Goal: Check status: Check status

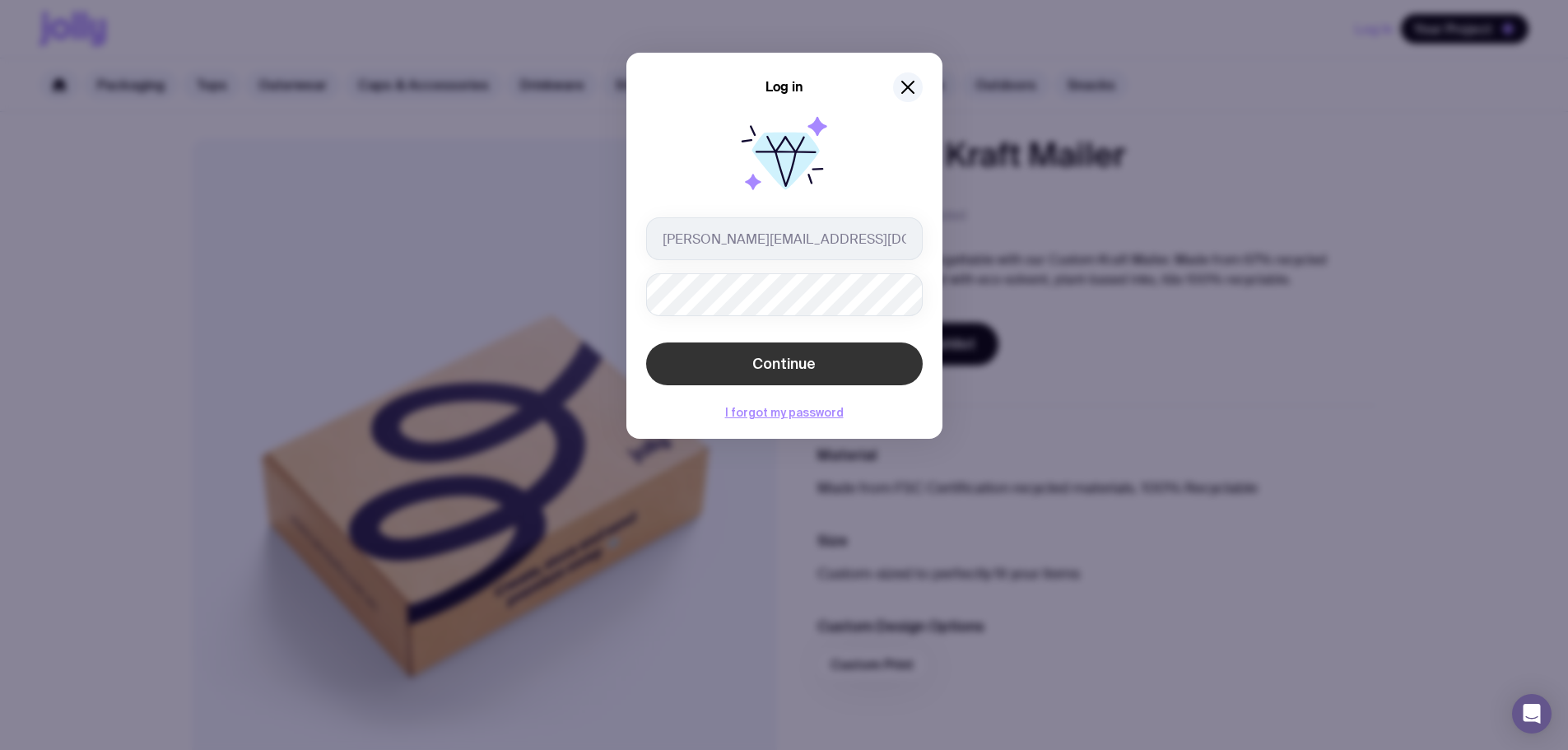
click at [764, 362] on span "Continue" at bounding box center [784, 364] width 63 height 19
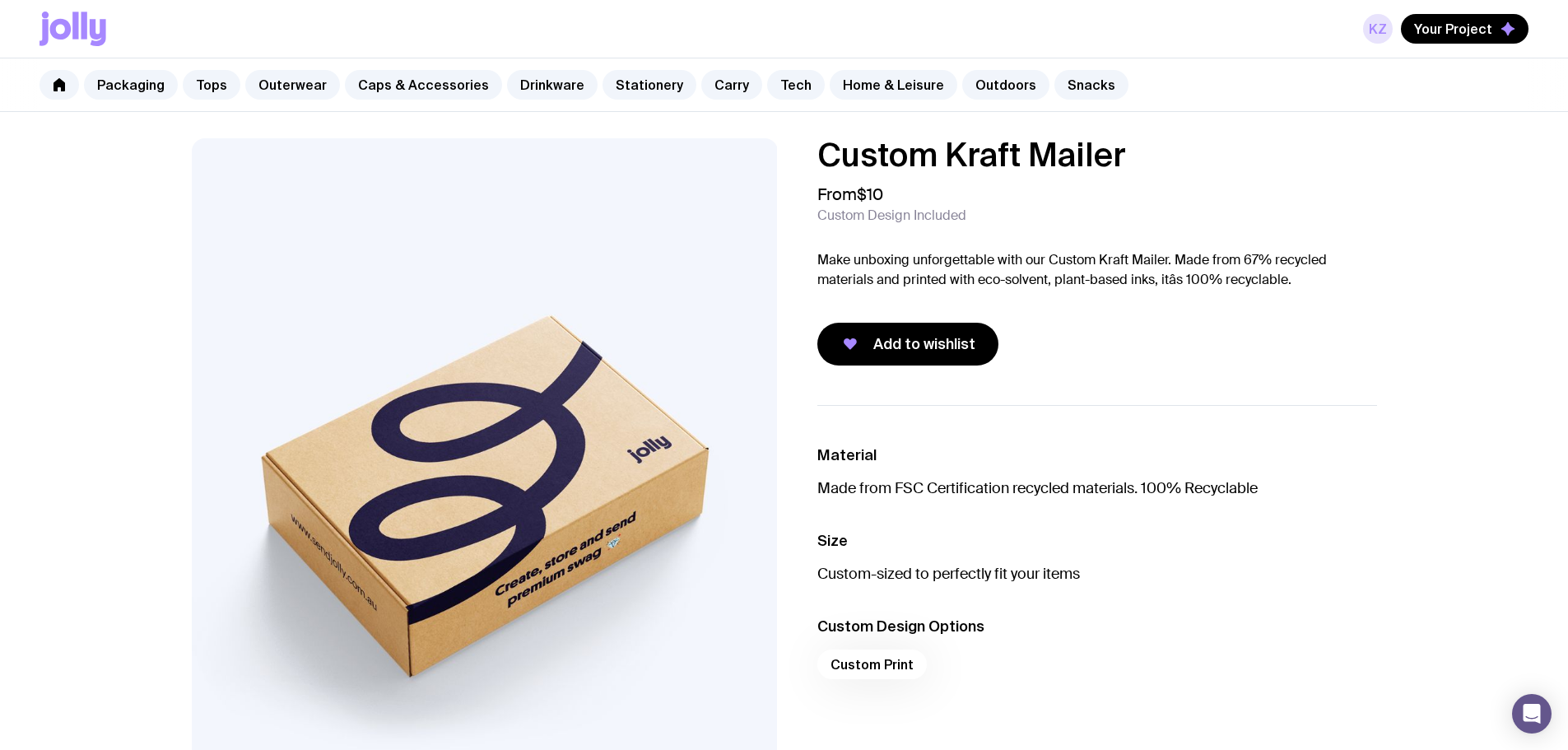
click at [1385, 18] on link "KZ" at bounding box center [1378, 29] width 30 height 30
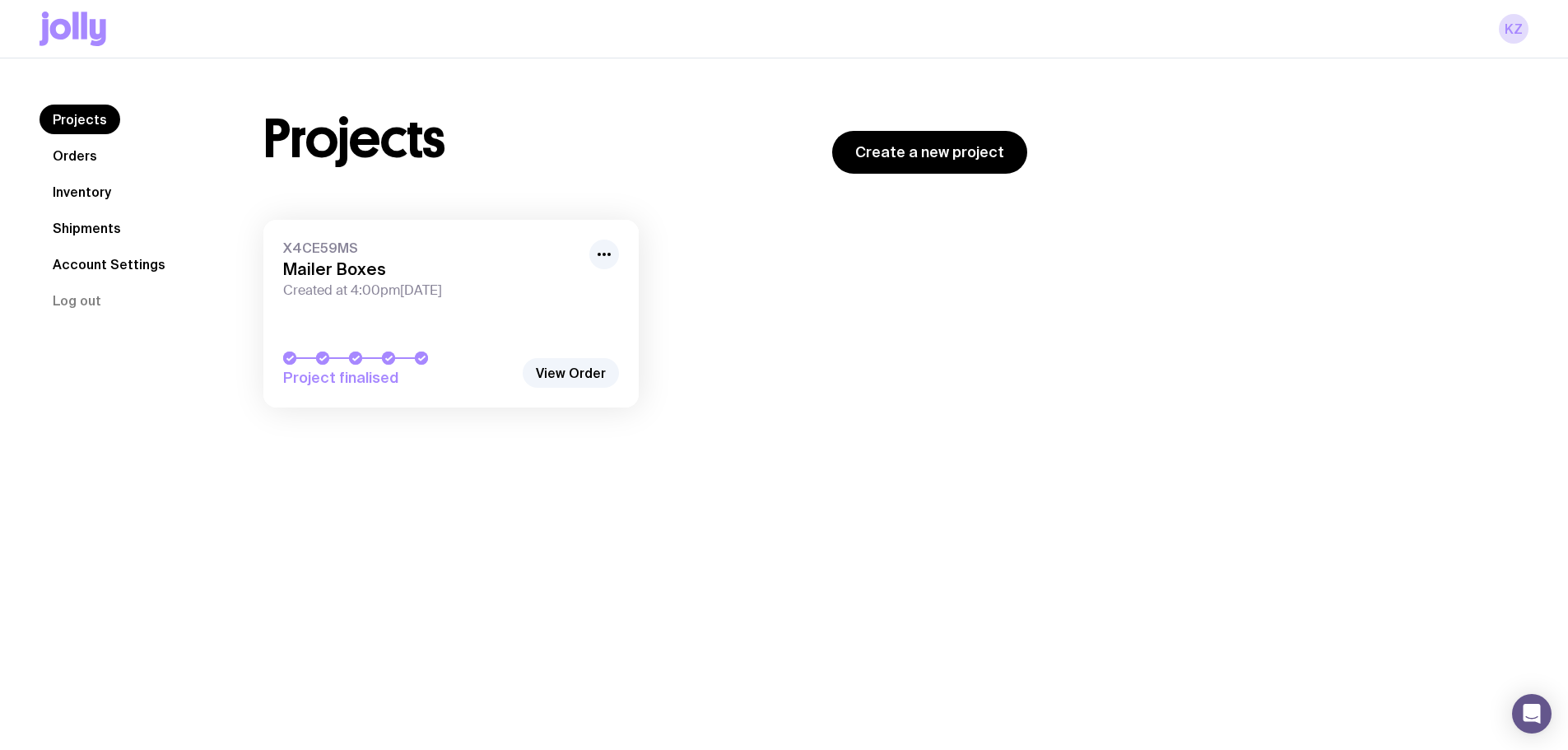
click at [402, 324] on link "X4CE59MS Mailer Boxes Created at 4:00pm[DATE] Project finalised" at bounding box center [451, 314] width 375 height 188
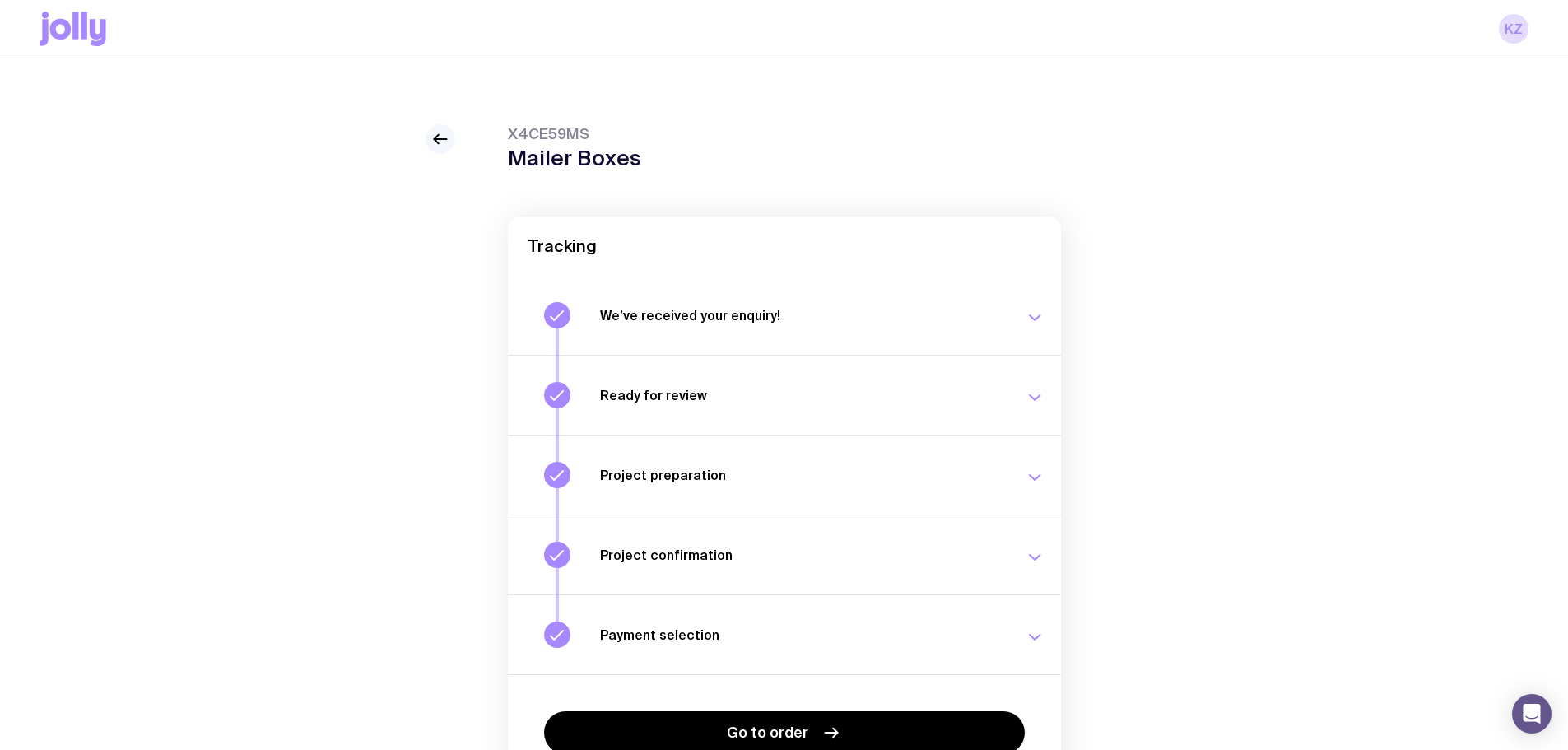
click at [429, 136] on link at bounding box center [440, 139] width 30 height 30
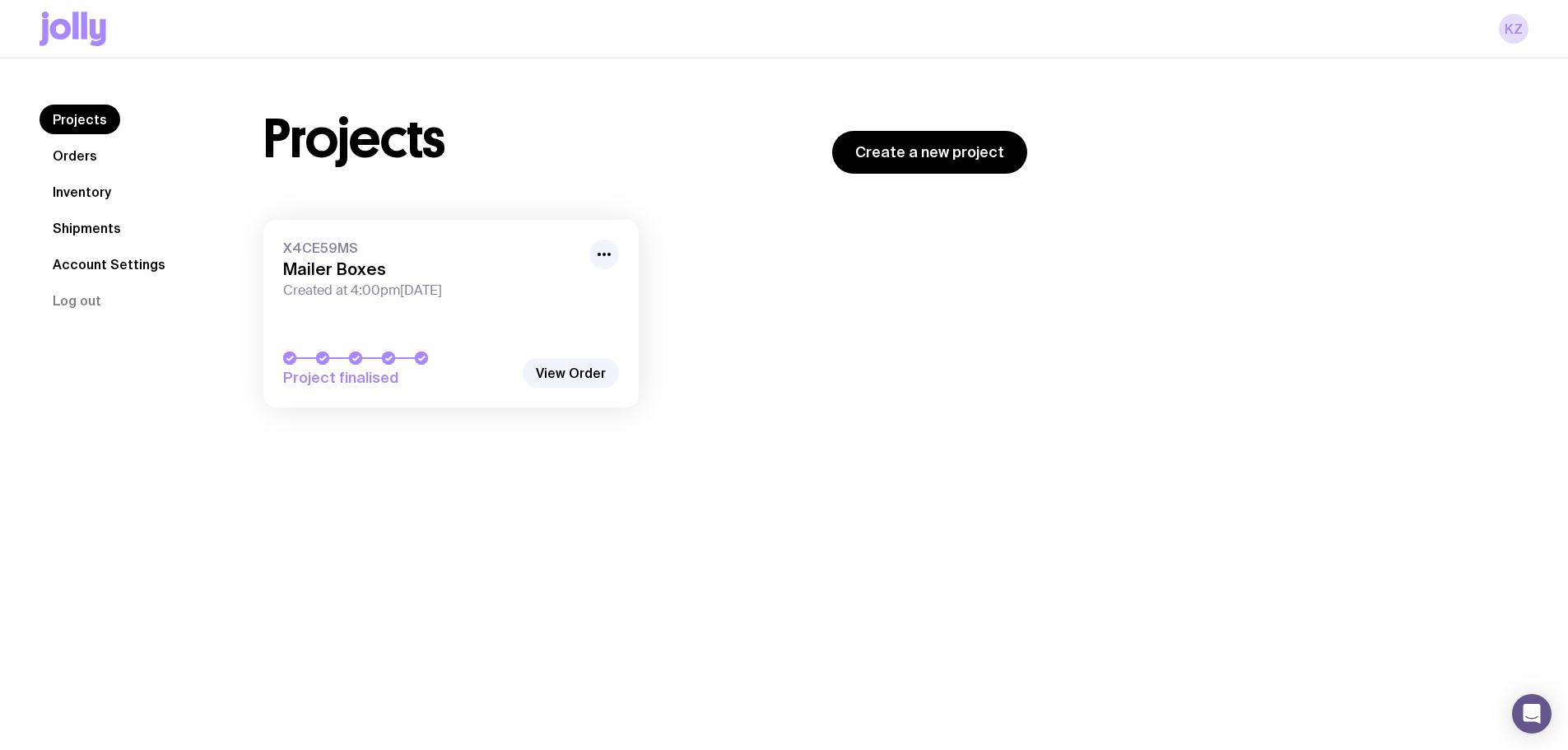
click at [84, 148] on link "Orders" at bounding box center [75, 156] width 71 height 30
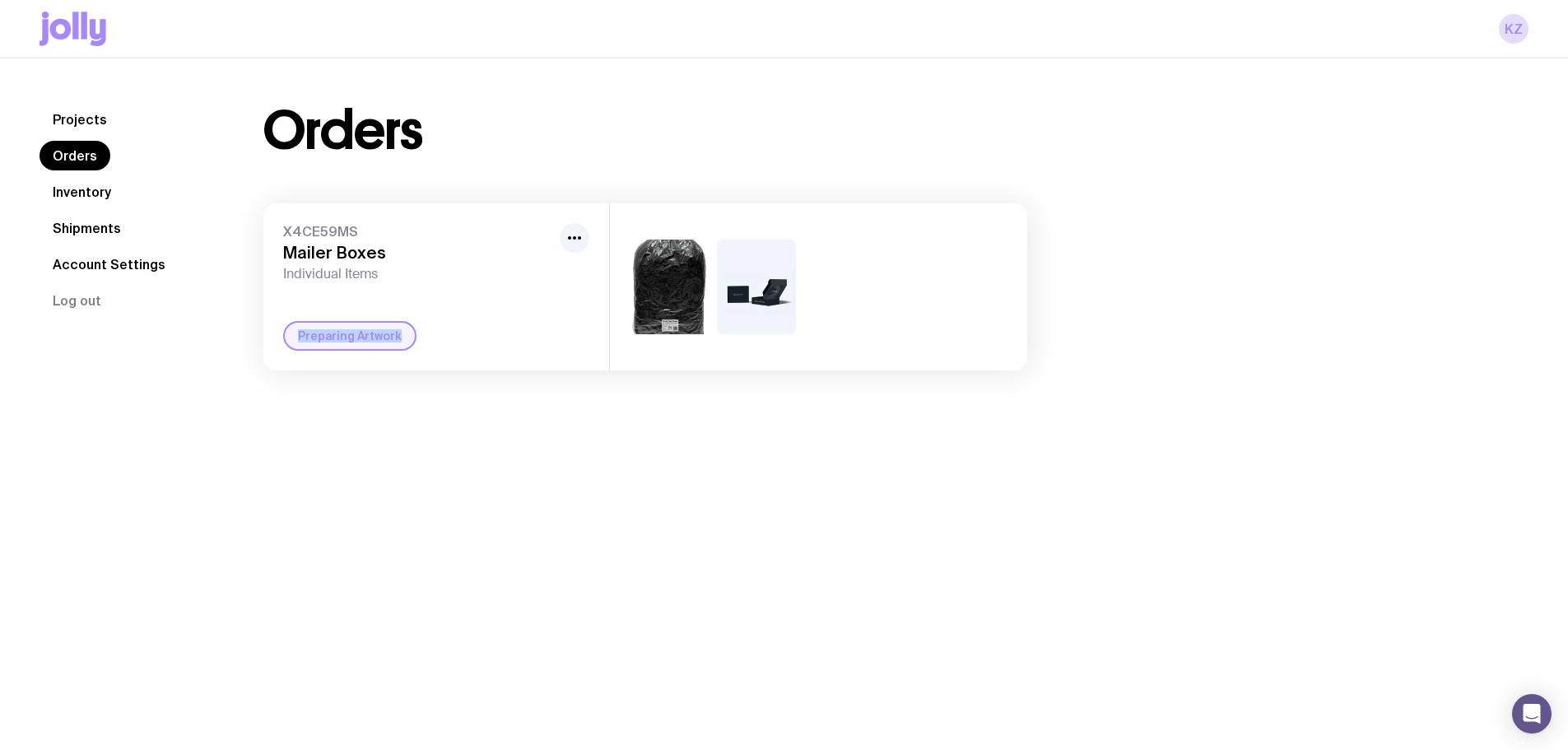
drag, startPoint x: 295, startPoint y: 332, endPoint x: 515, endPoint y: 350, distance: 220.7
click at [515, 350] on div "Preparing Artwork" at bounding box center [436, 336] width 306 height 30
click at [346, 359] on div "X4CE59MS Mailer Boxes Individual Items Preparing Artwork" at bounding box center [436, 287] width 346 height 167
click at [370, 343] on div "Preparing Artwork" at bounding box center [350, 336] width 134 height 30
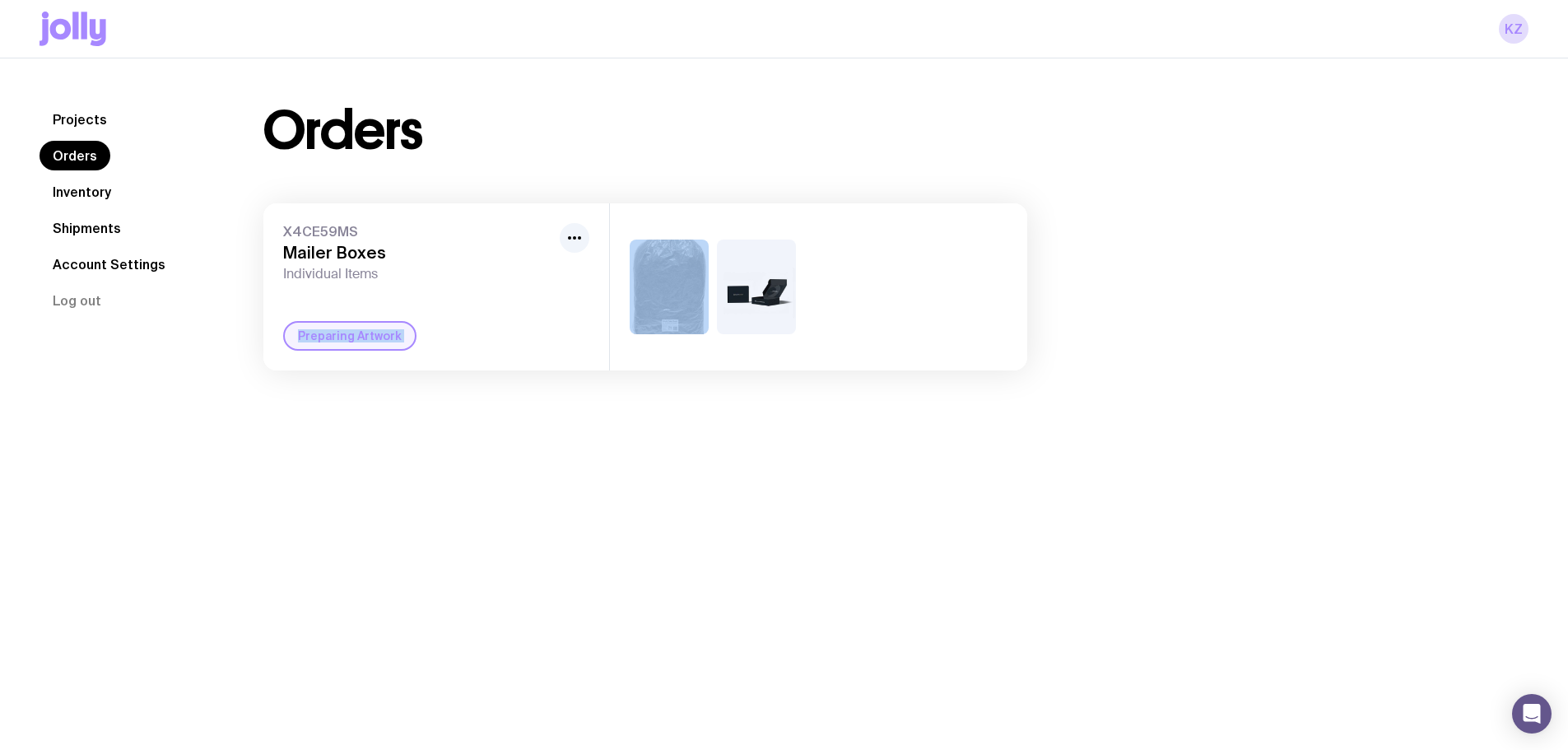
click at [371, 343] on div "Preparing Artwork" at bounding box center [350, 336] width 134 height 30
click at [565, 242] on icon "button" at bounding box center [574, 238] width 19 height 19
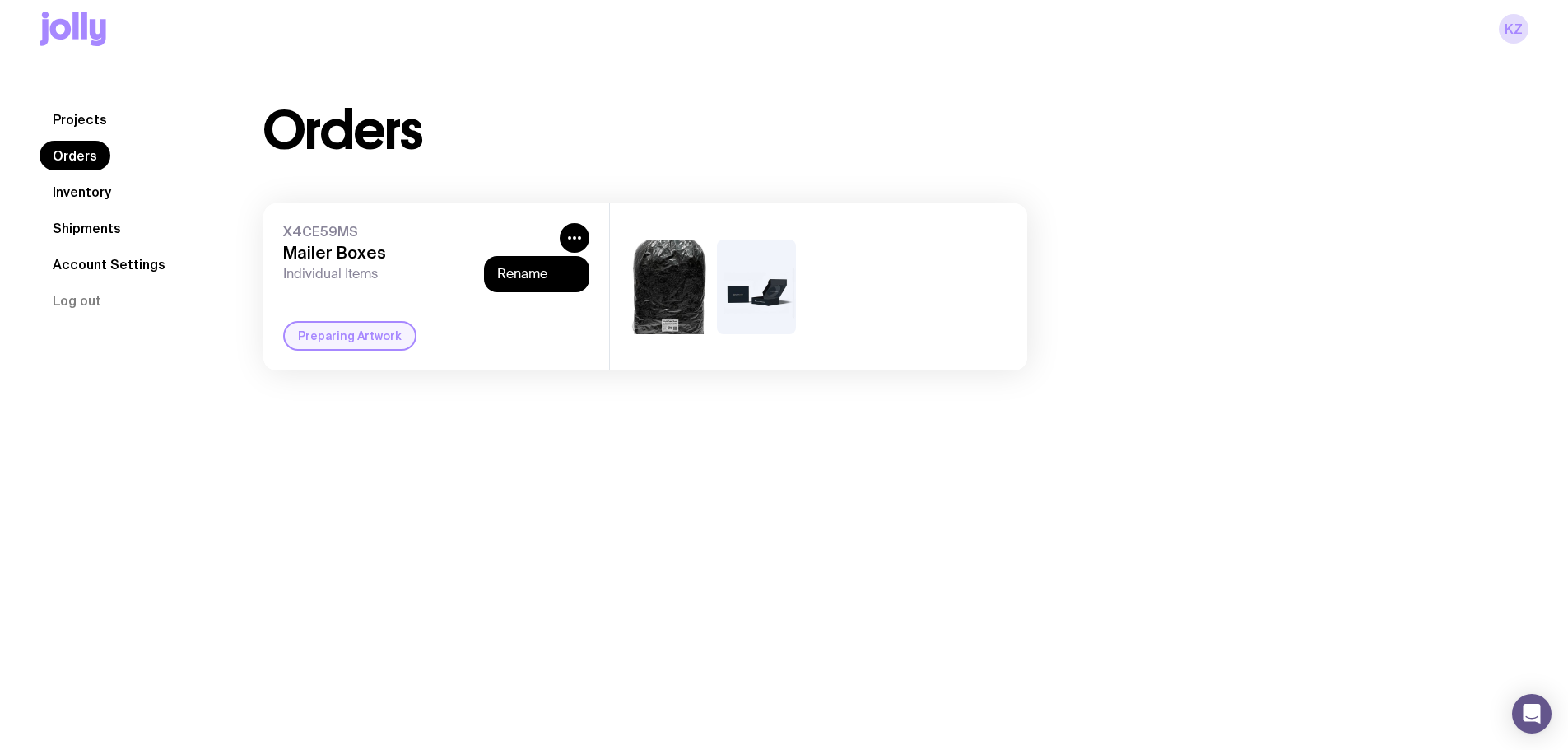
click at [350, 280] on span "Individual Items" at bounding box center [418, 274] width 270 height 16
